Goal: Information Seeking & Learning: Compare options

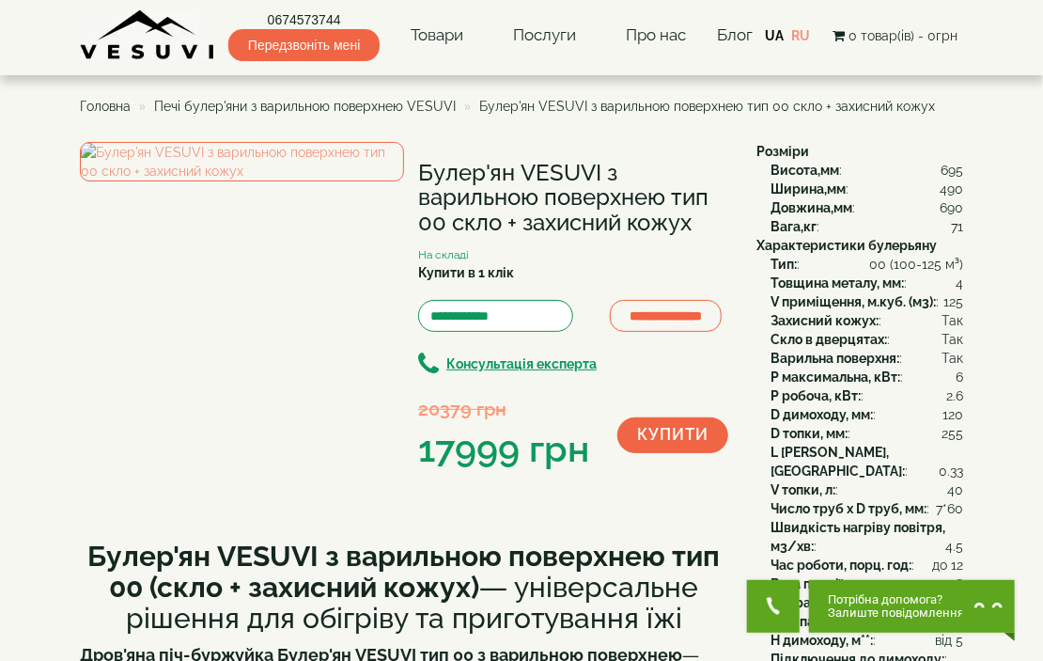
click at [385, 112] on span "Печі булер'яни з варильною поверхнею VESUVI" at bounding box center [305, 106] width 302 height 15
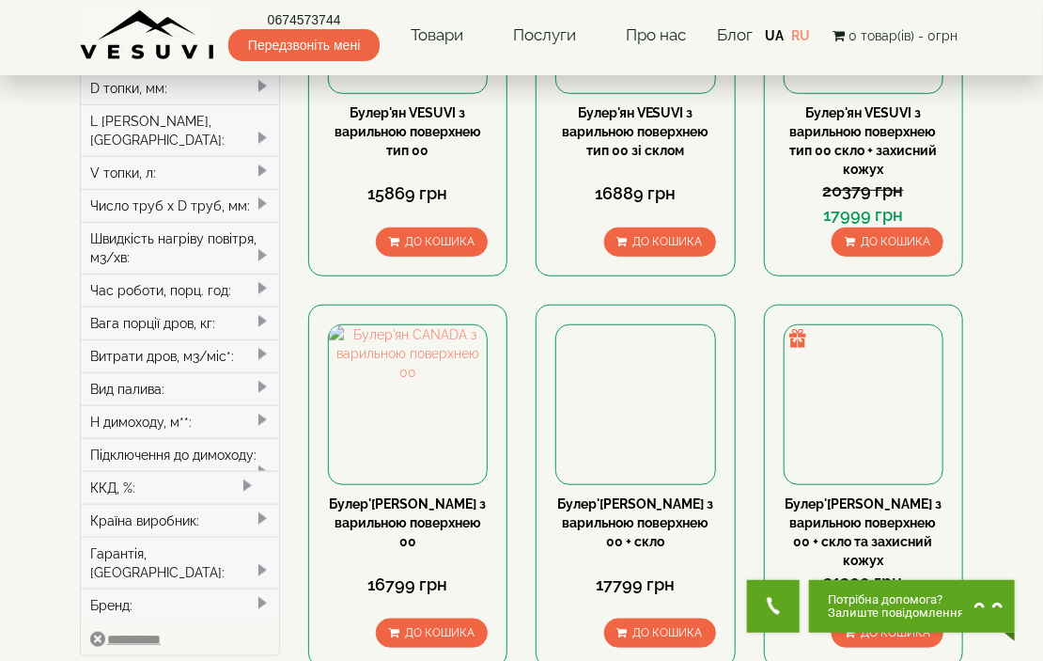
scroll to position [470, 0]
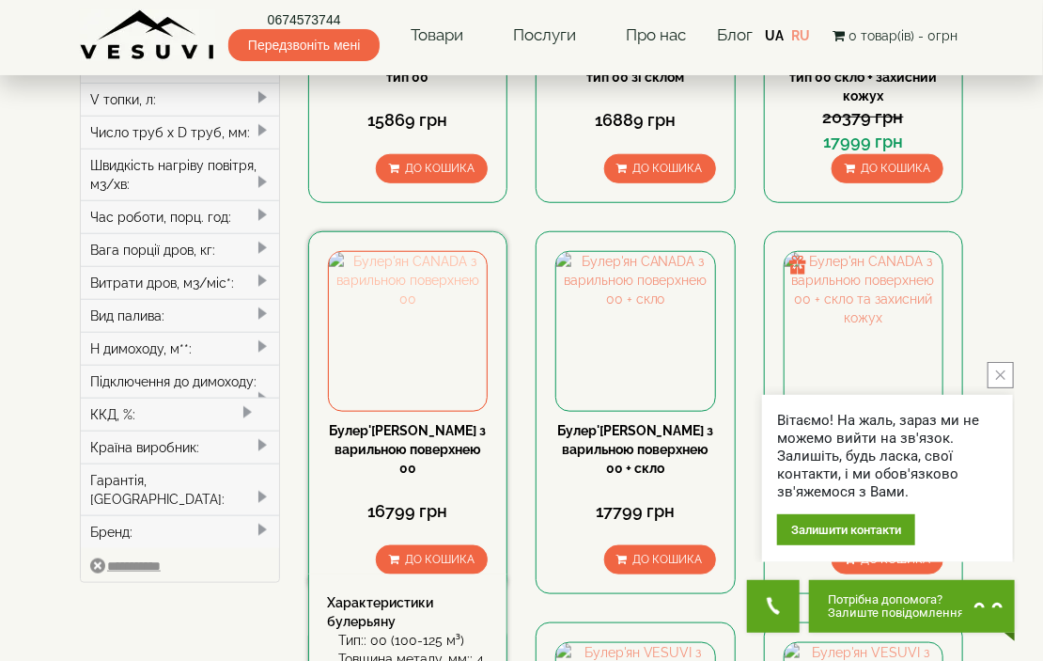
click at [464, 322] on img at bounding box center [408, 331] width 159 height 159
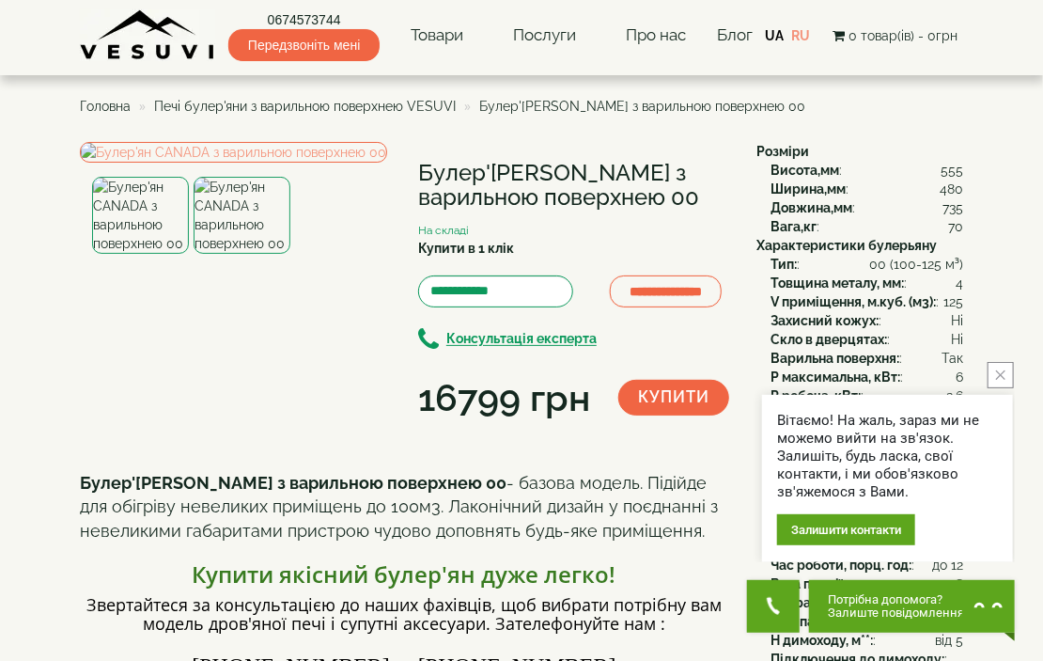
click at [996, 369] on button "close button" at bounding box center [1001, 375] width 26 height 26
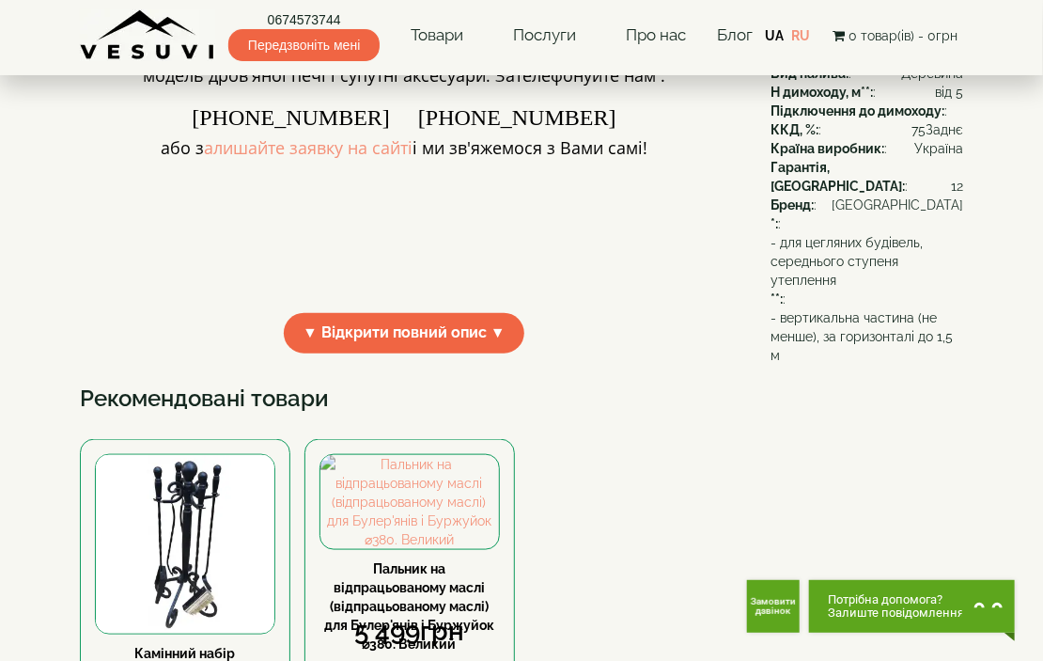
scroll to position [658, 0]
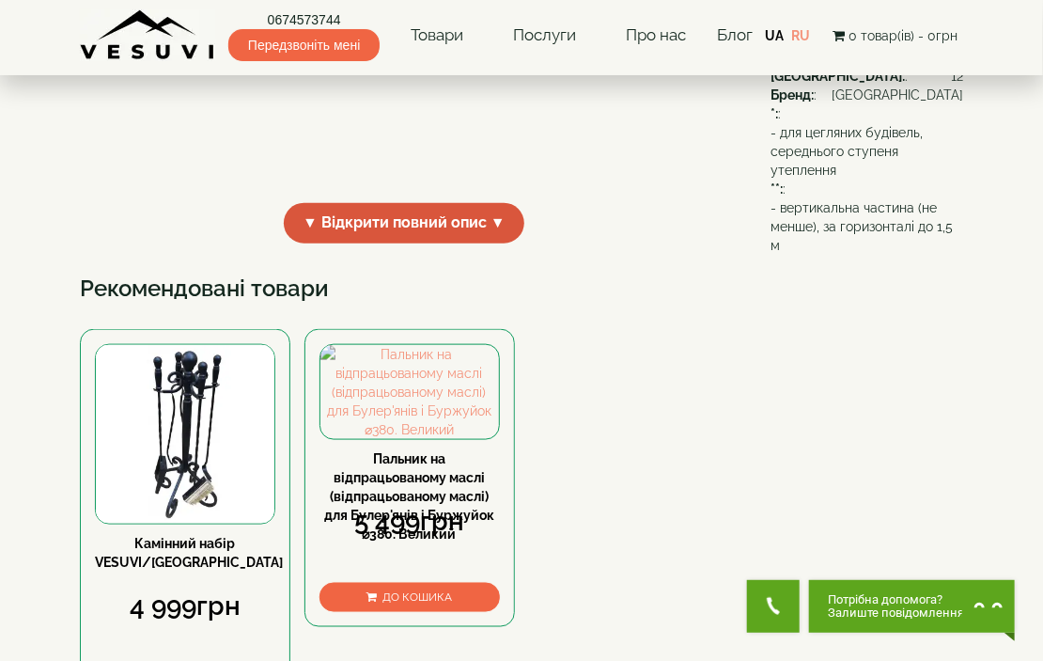
click at [391, 243] on span "▼ Відкрити повний опис ▼" at bounding box center [404, 223] width 241 height 40
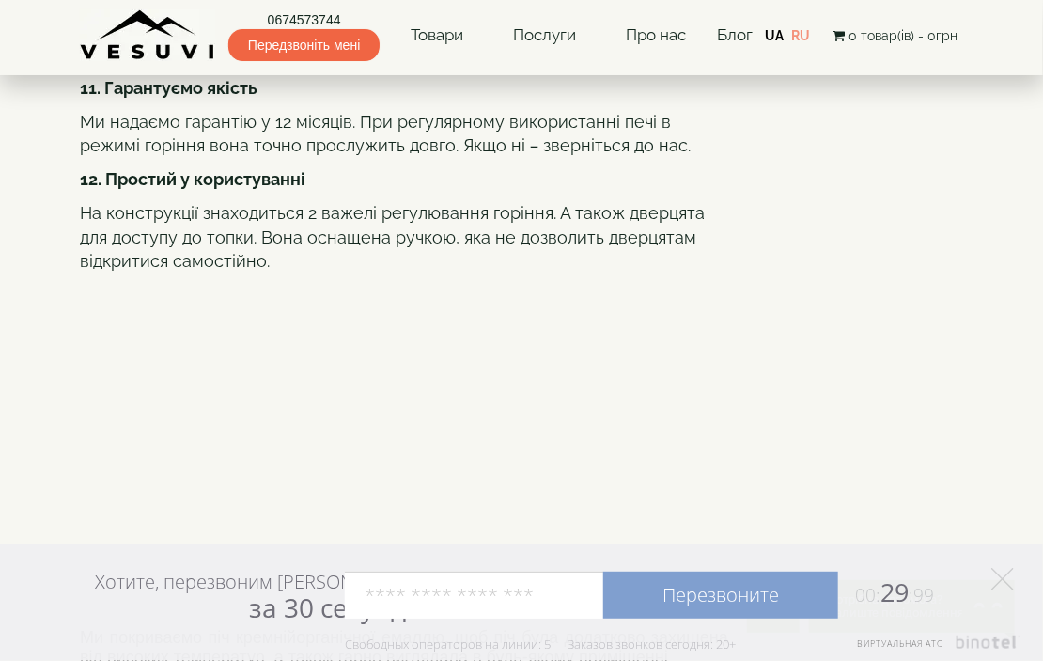
scroll to position [2162, 0]
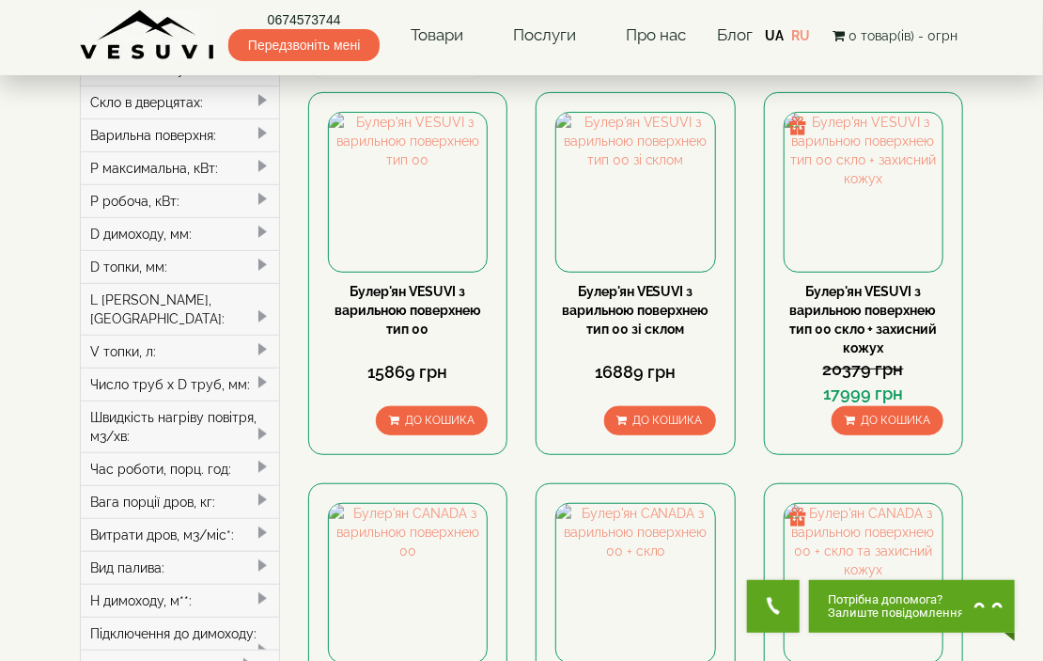
scroll to position [94, 0]
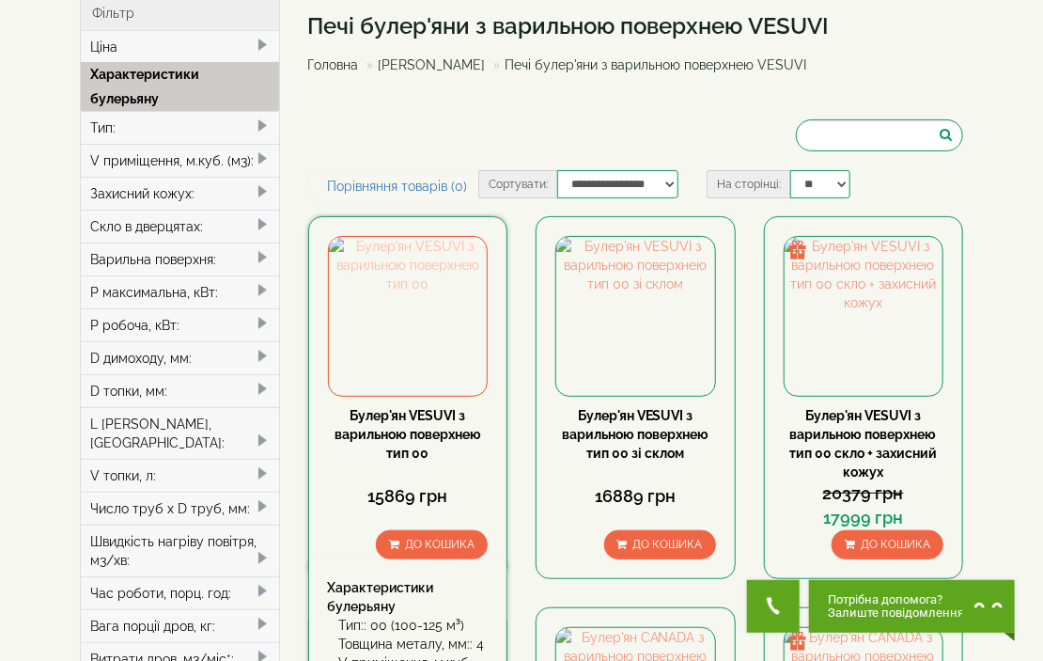
click at [414, 332] on img at bounding box center [408, 316] width 159 height 159
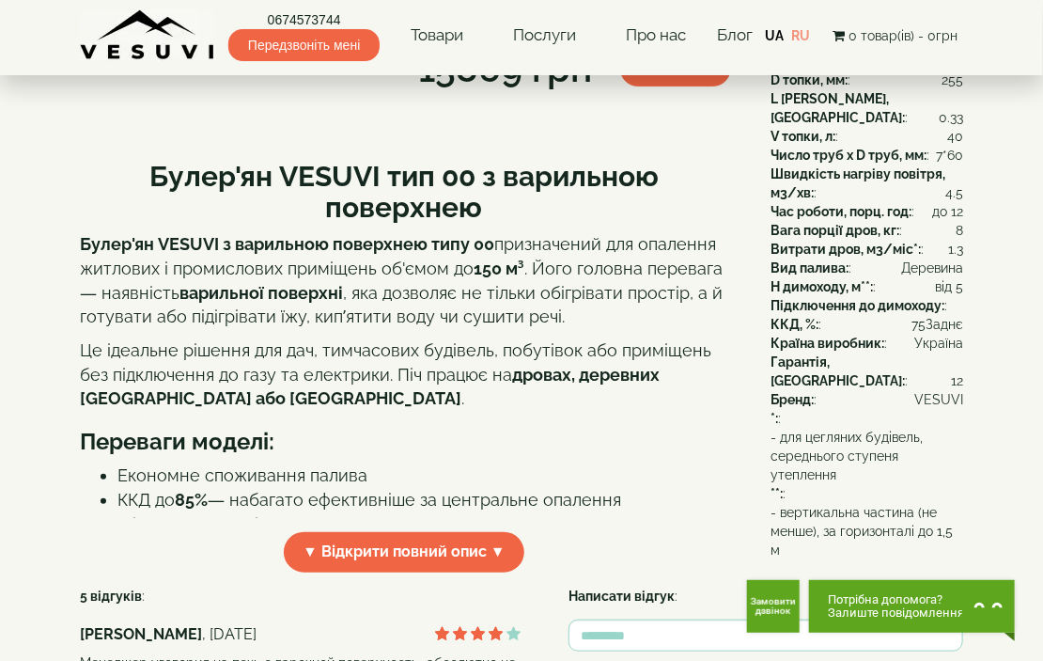
scroll to position [376, 0]
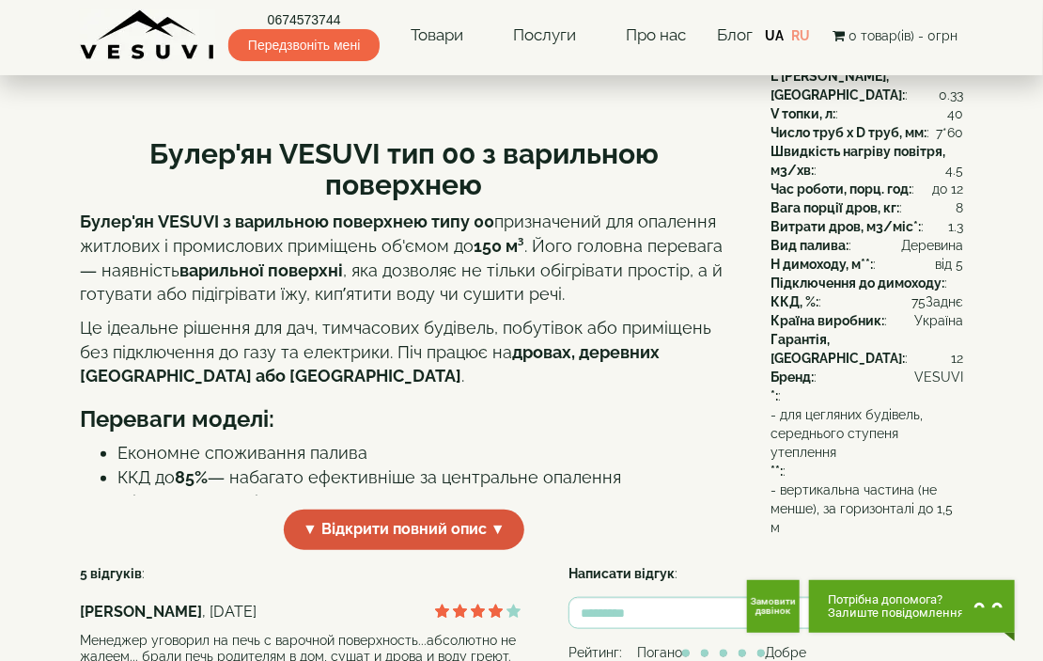
click at [384, 550] on span "▼ Відкрити повний опис ▼" at bounding box center [404, 530] width 241 height 40
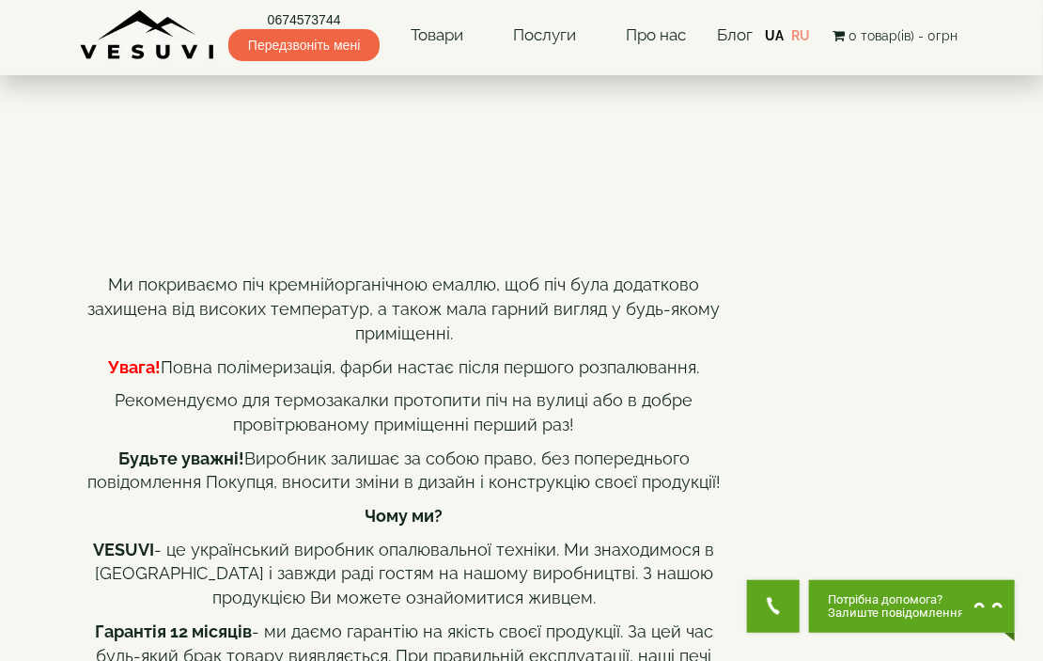
scroll to position [1034, 0]
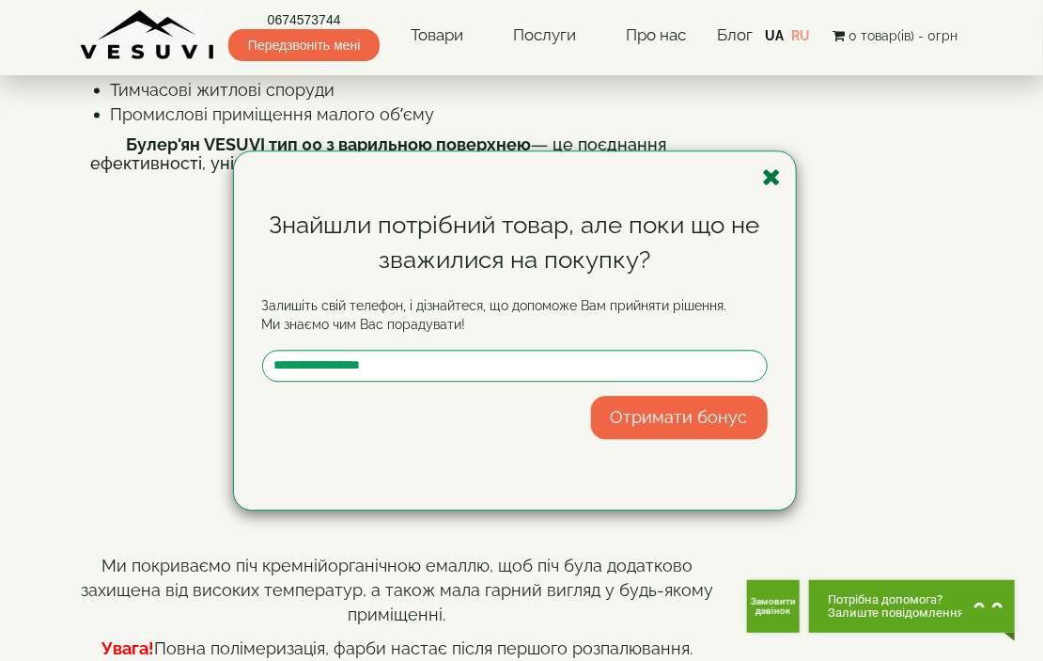
click at [770, 172] on icon "button" at bounding box center [772, 177] width 19 height 24
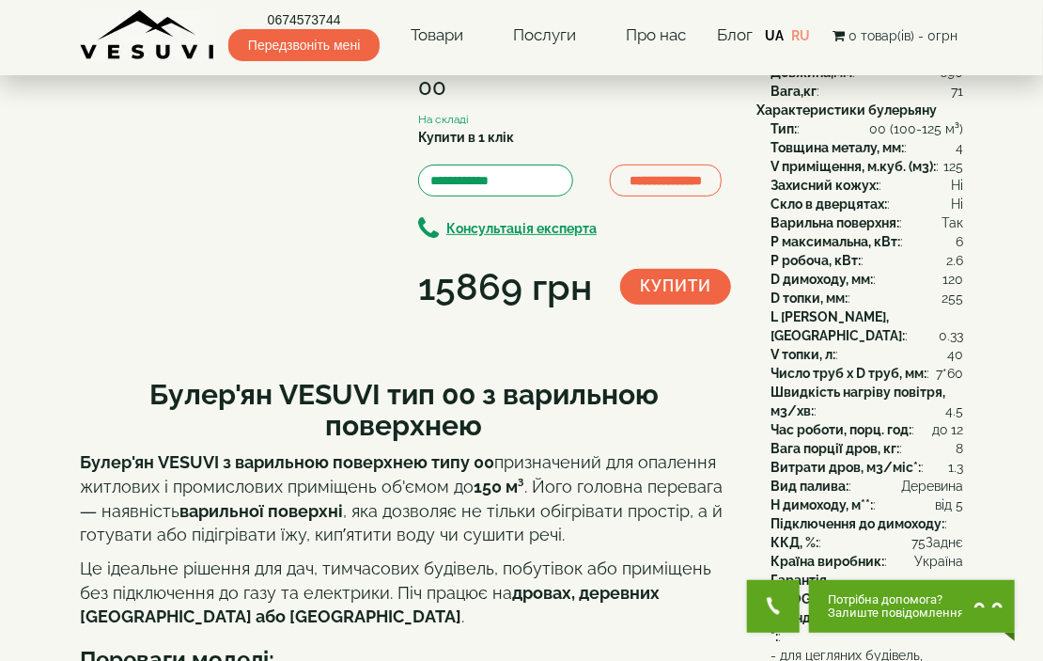
scroll to position [0, 0]
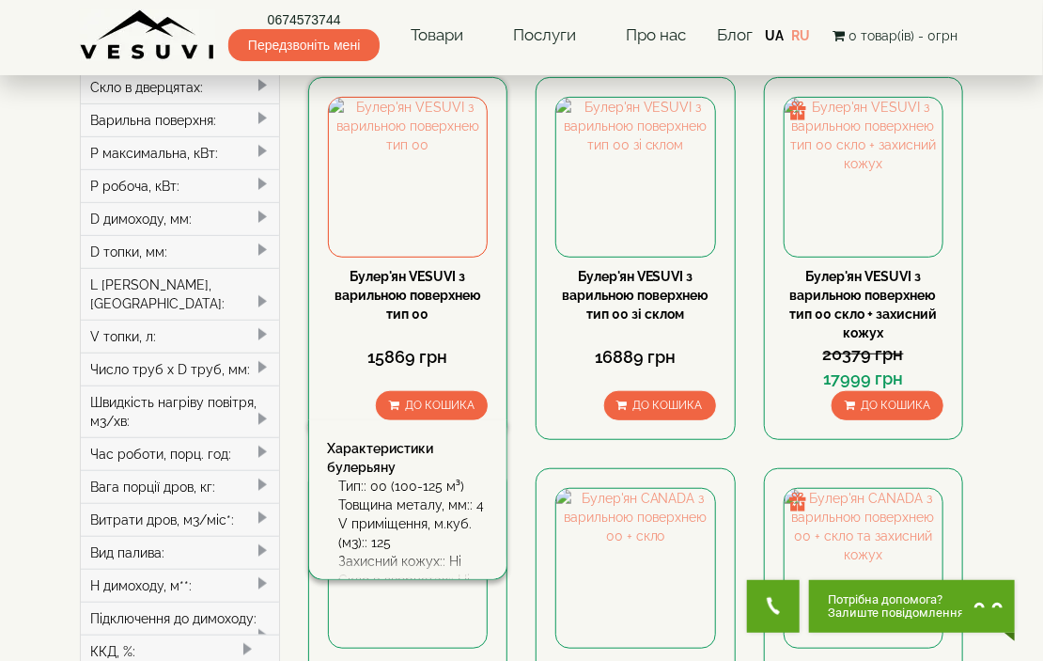
scroll to position [188, 0]
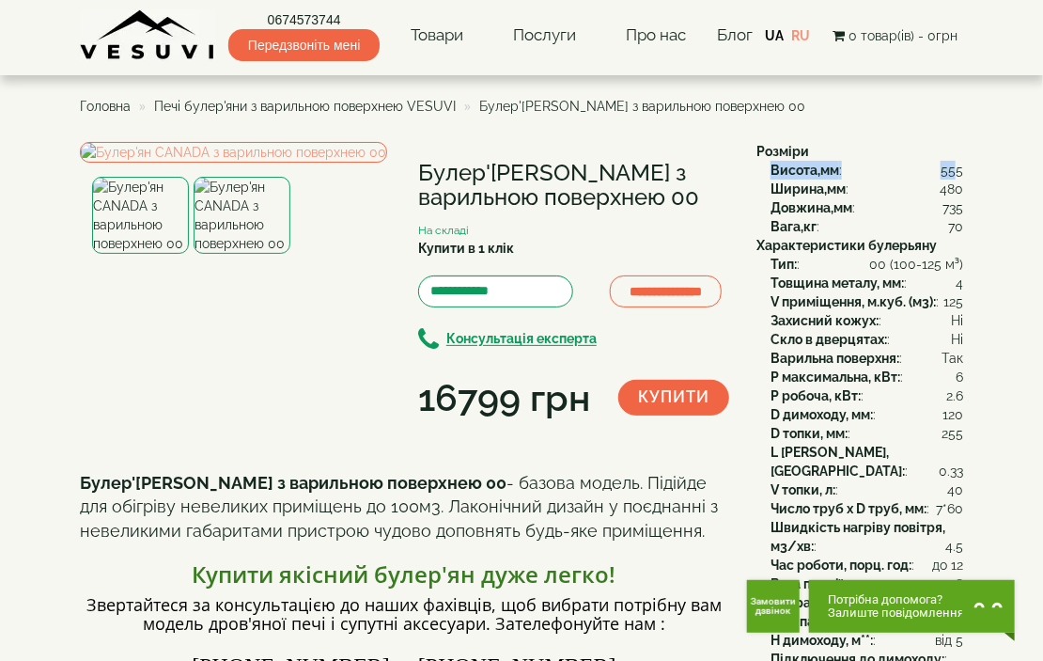
drag, startPoint x: 892, startPoint y: 157, endPoint x: 838, endPoint y: 3, distance: 163.5
click at [956, 162] on div "Розміри Висота,мм : 555 Ширина,мм : 480 Довжина,мм : 735 Вага,кг : 70 Характери…" at bounding box center [853, 527] width 221 height 771
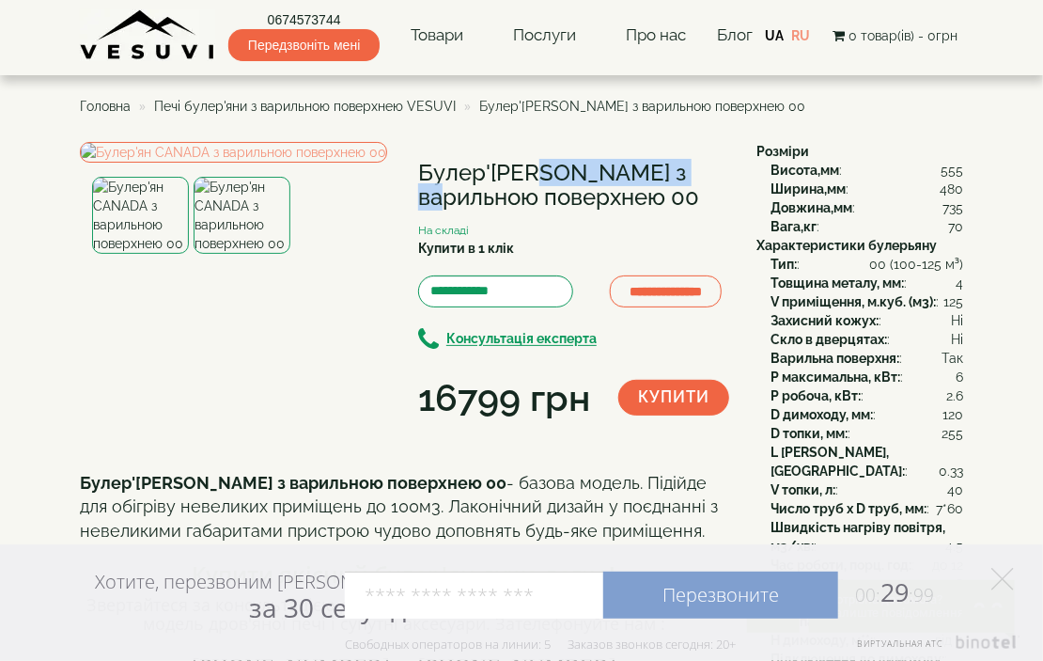
drag, startPoint x: 426, startPoint y: 169, endPoint x: 609, endPoint y: 180, distance: 183.6
click at [609, 180] on h1 "Булер'[PERSON_NAME] з варильною поверхнею 00" at bounding box center [573, 186] width 310 height 50
click at [553, 180] on h1 "Булер'[PERSON_NAME] з варильною поверхнею 00" at bounding box center [573, 186] width 310 height 50
copy h1 "Булер'ян CANADA з варильною поверхнею 00"
drag, startPoint x: 421, startPoint y: 175, endPoint x: 704, endPoint y: 200, distance: 284.1
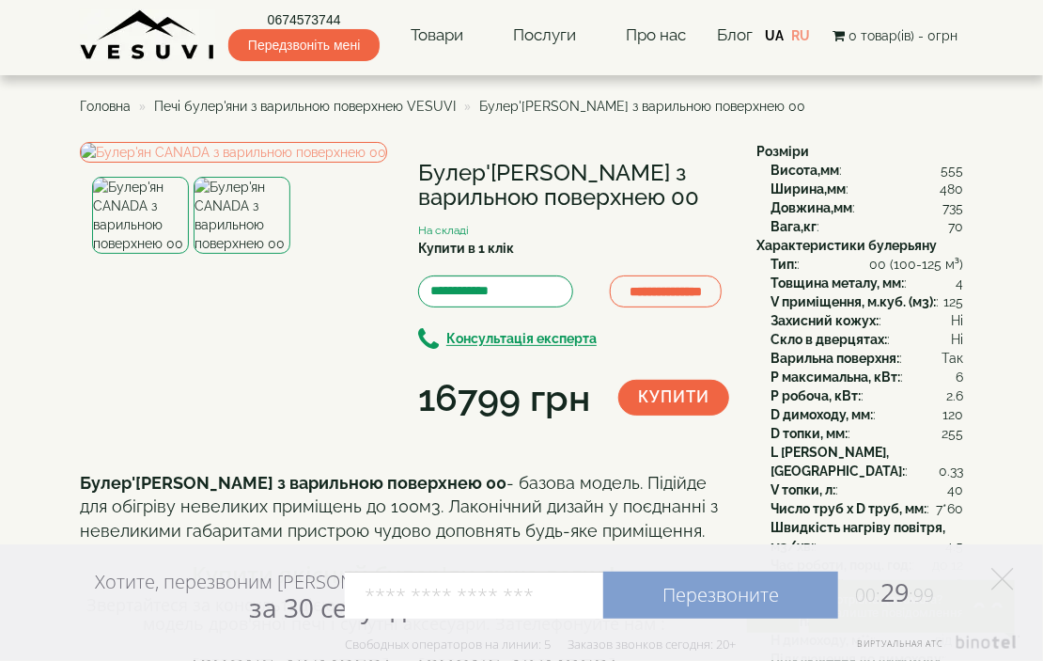
click at [704, 200] on h1 "Булер'ян CANADA з варильною поверхнею 00" at bounding box center [573, 186] width 310 height 50
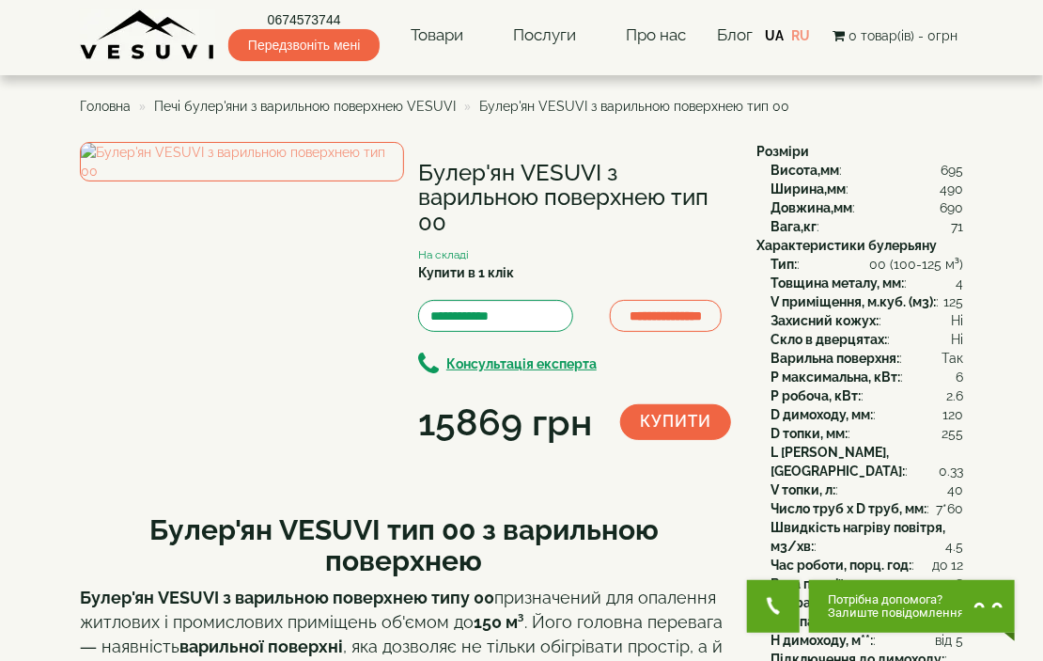
drag, startPoint x: 36, startPoint y: 304, endPoint x: 74, endPoint y: 253, distance: 63.7
click at [436, 108] on span "Печі булер'яни з варильною поверхнею VESUVI" at bounding box center [305, 106] width 302 height 15
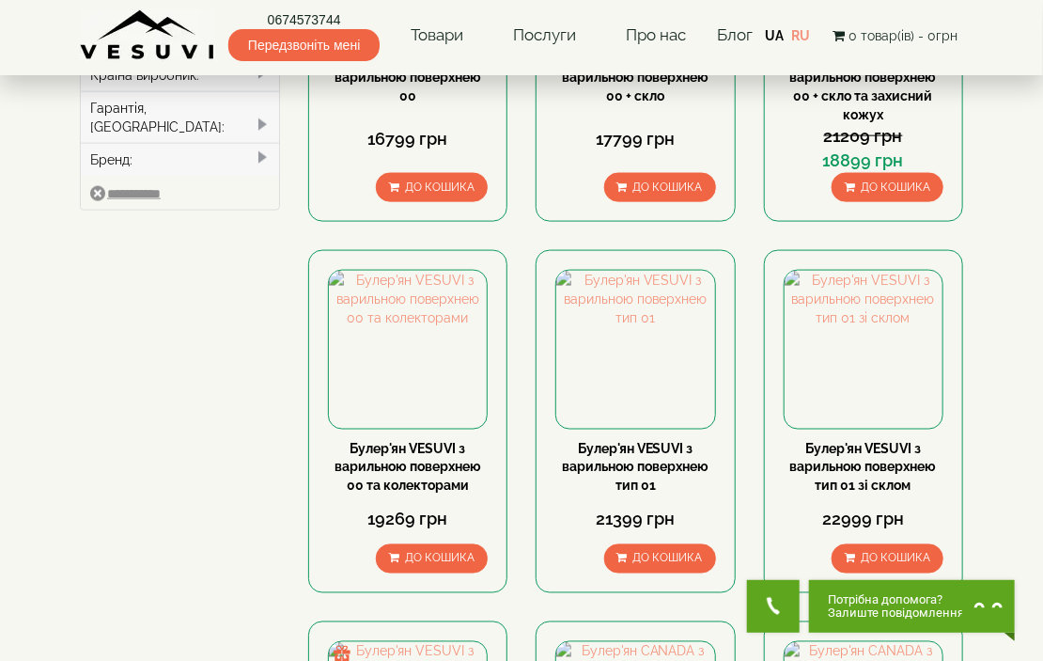
scroll to position [846, 0]
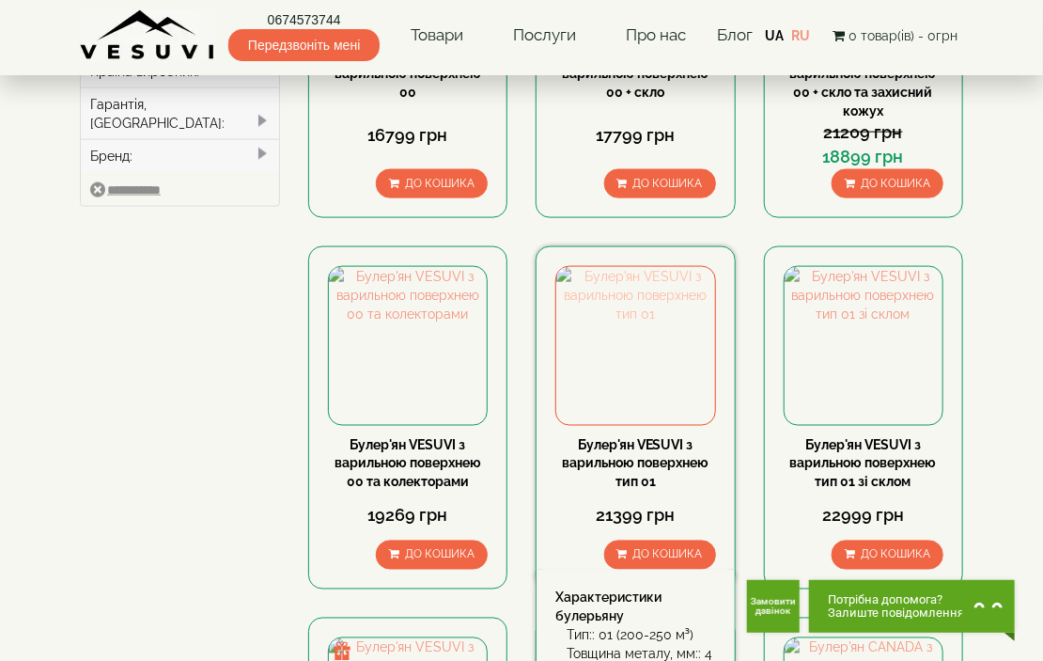
click at [638, 322] on img at bounding box center [636, 346] width 159 height 159
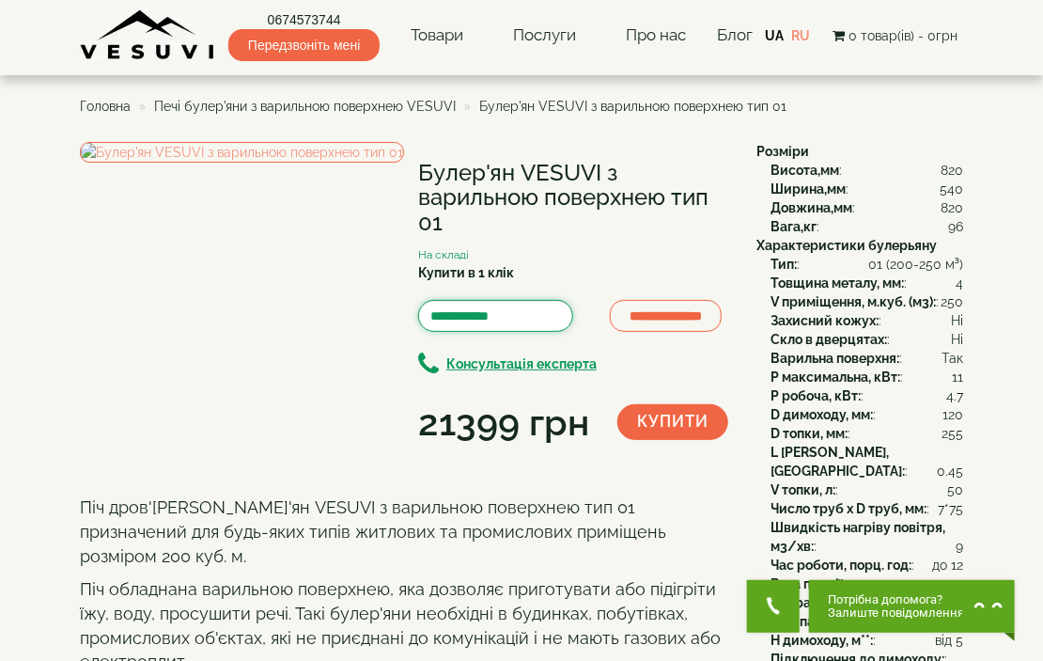
click at [493, 311] on input "Купити в 1 клік" at bounding box center [495, 316] width 155 height 32
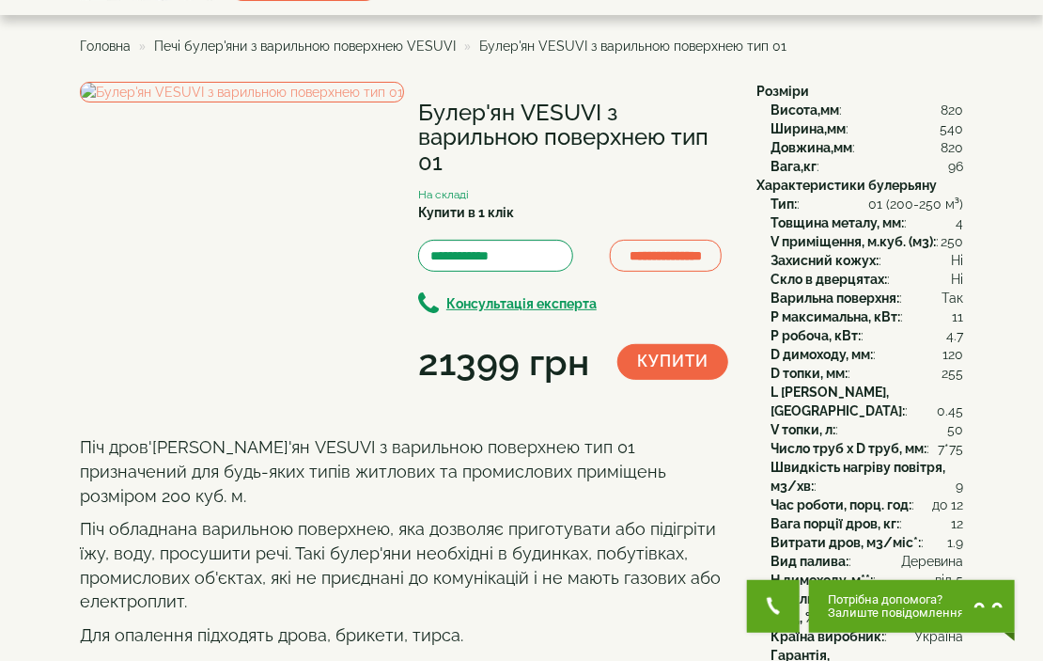
scroll to position [94, 0]
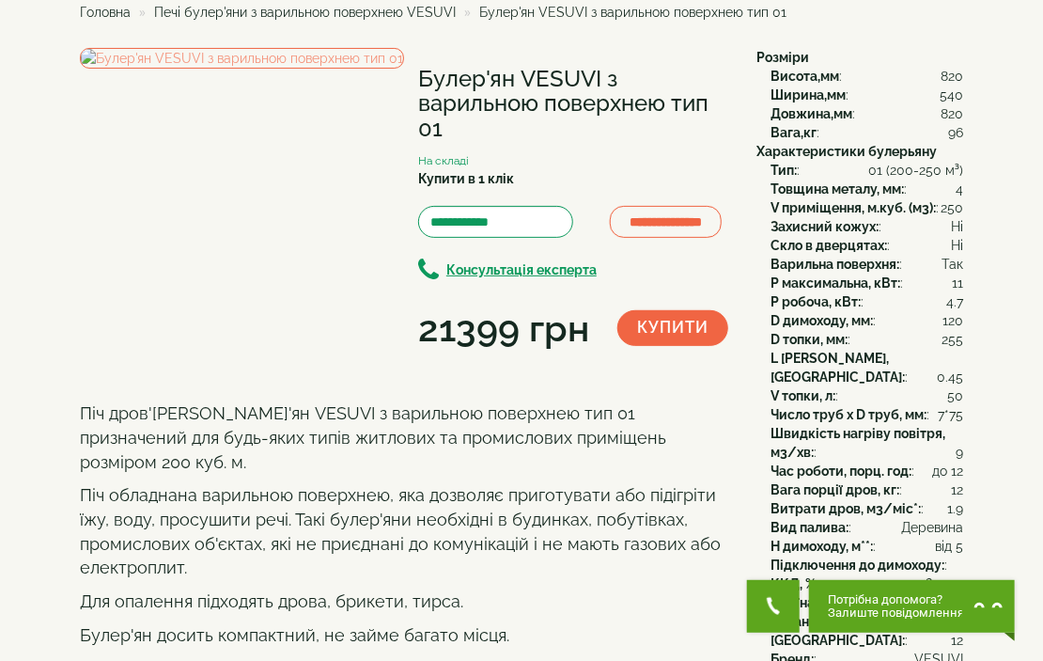
drag, startPoint x: 692, startPoint y: 286, endPoint x: 711, endPoint y: 55, distance: 232.0
click at [891, 123] on div "Вага,кг : 96" at bounding box center [867, 132] width 193 height 19
drag, startPoint x: 24, startPoint y: 244, endPoint x: 30, endPoint y: 234, distance: 12.3
